Goal: Information Seeking & Learning: Learn about a topic

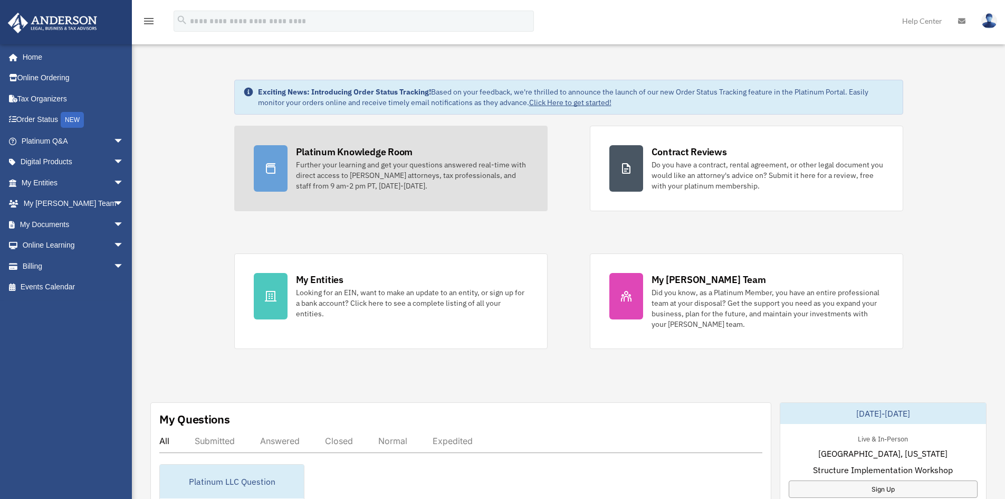
click at [378, 172] on div "Further your learning and get your questions answered real-time with direct acc…" at bounding box center [412, 175] width 232 height 32
click at [395, 162] on div "Further your learning and get your questions answered real-time with direct acc…" at bounding box center [412, 175] width 232 height 32
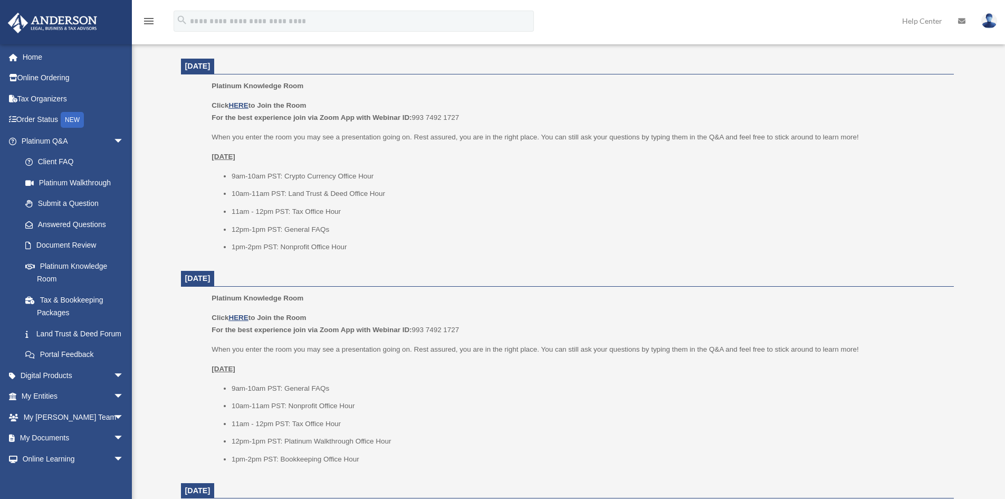
scroll to position [422, 0]
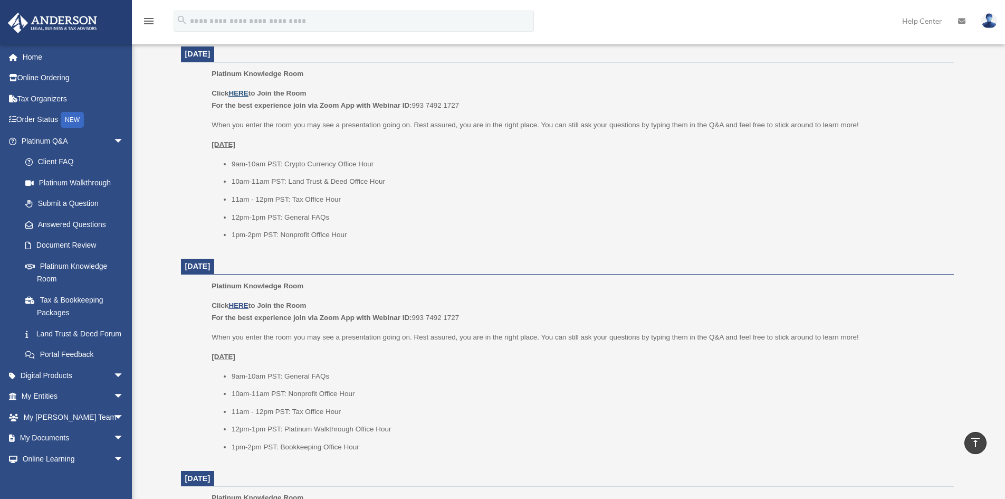
click at [237, 90] on u "HERE" at bounding box center [238, 93] width 20 height 8
click at [856, 109] on p "Click HERE to Join the Room For the best experience join via Zoom App with Webi…" at bounding box center [579, 99] width 734 height 25
